Goal: Task Accomplishment & Management: Manage account settings

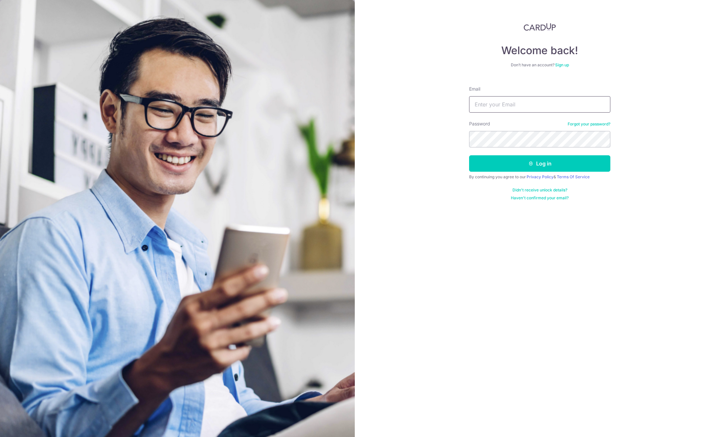
click at [484, 100] on input "Email" at bounding box center [539, 104] width 141 height 16
click at [489, 107] on input "Email" at bounding box center [539, 104] width 141 height 16
click at [512, 106] on input "le" at bounding box center [539, 104] width 141 height 16
drag, startPoint x: 487, startPoint y: 103, endPoint x: 464, endPoint y: 105, distance: 22.4
click at [469, 105] on input "lewis@elitesprings.com" at bounding box center [539, 104] width 141 height 16
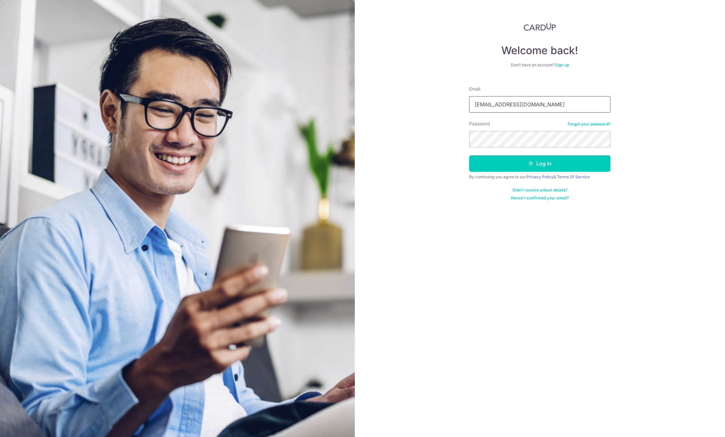
type input "[EMAIL_ADDRESS][DOMAIN_NAME]"
click at [469, 155] on button "Log in" at bounding box center [539, 163] width 141 height 16
